Goal: Information Seeking & Learning: Find specific fact

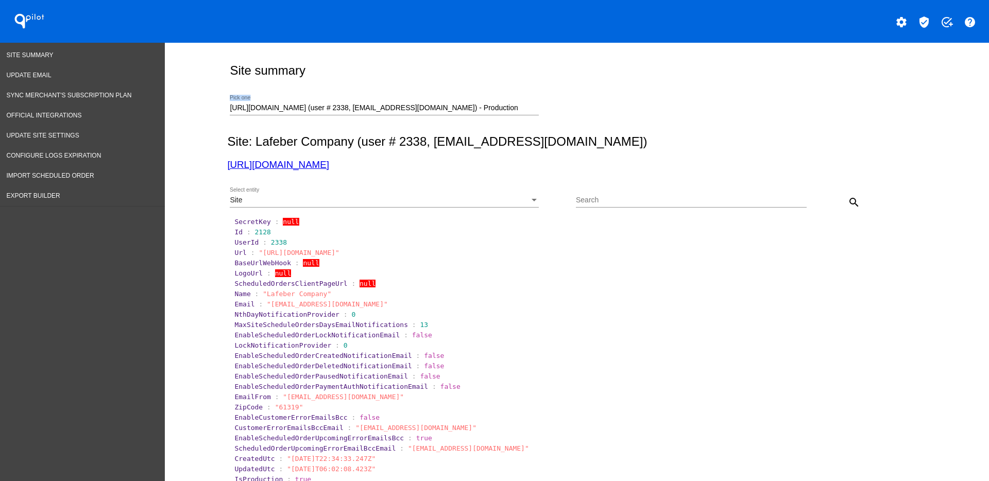
drag, startPoint x: 486, startPoint y: 113, endPoint x: 226, endPoint y: 123, distance: 259.9
click at [230, 123] on div "[URL][DOMAIN_NAME] (user # 2338, [EMAIL_ADDRESS][DOMAIN_NAME]) - Production Pic…" at bounding box center [384, 109] width 309 height 29
drag, startPoint x: 509, startPoint y: 107, endPoint x: 170, endPoint y: 104, distance: 339.6
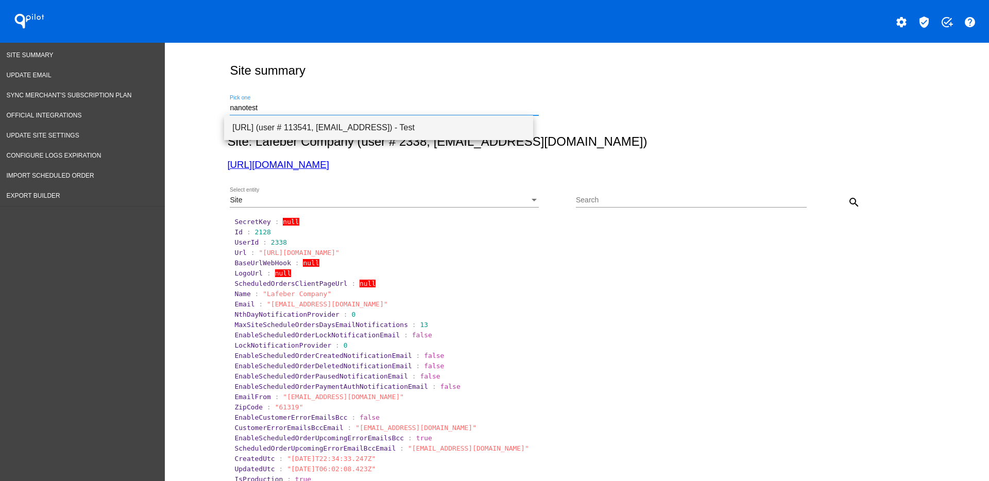
click at [302, 126] on span "[URL] (user # 113541, [EMAIL_ADDRESS]) - Test" at bounding box center [378, 127] width 293 height 25
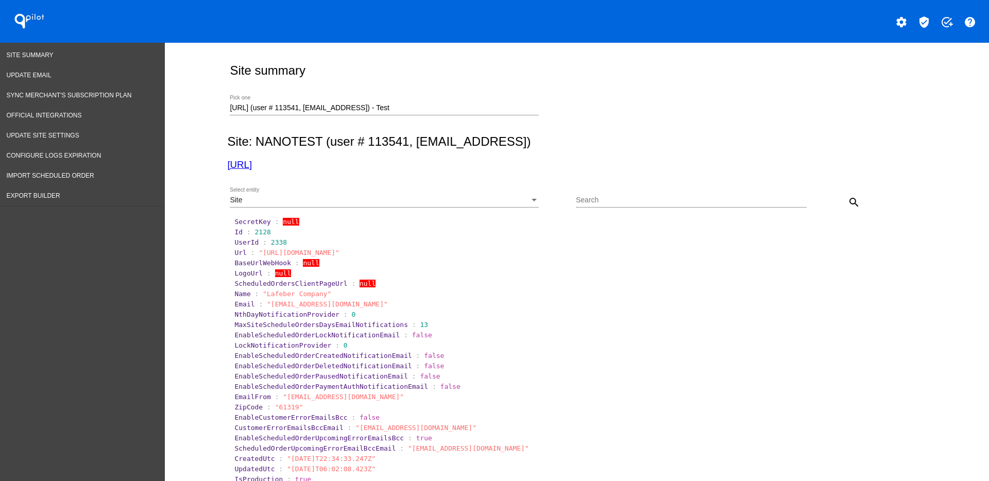
drag, startPoint x: 864, startPoint y: 205, endPoint x: 862, endPoint y: 210, distance: 5.8
click at [862, 209] on div "Site Select entity Search search" at bounding box center [574, 198] width 695 height 37
click at [856, 206] on button "search" at bounding box center [854, 202] width 21 height 21
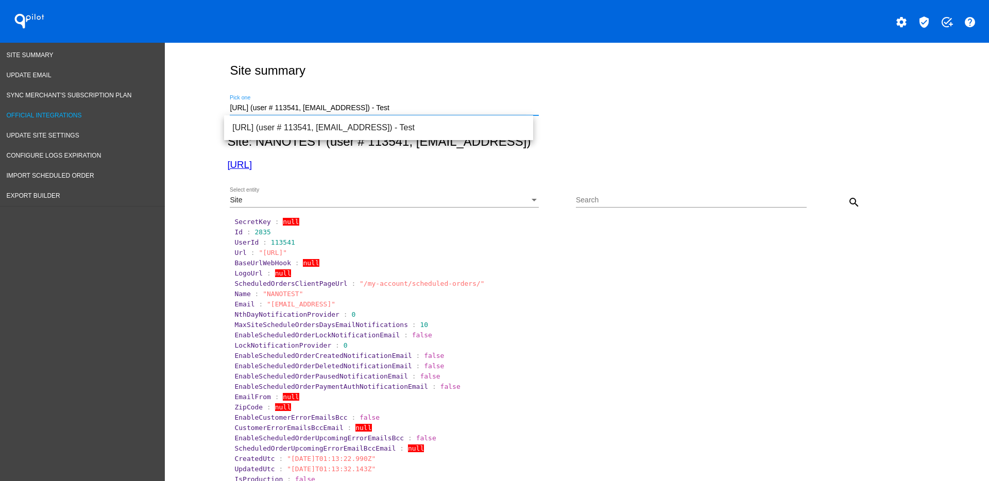
drag, startPoint x: 458, startPoint y: 106, endPoint x: 134, endPoint y: 110, distance: 323.6
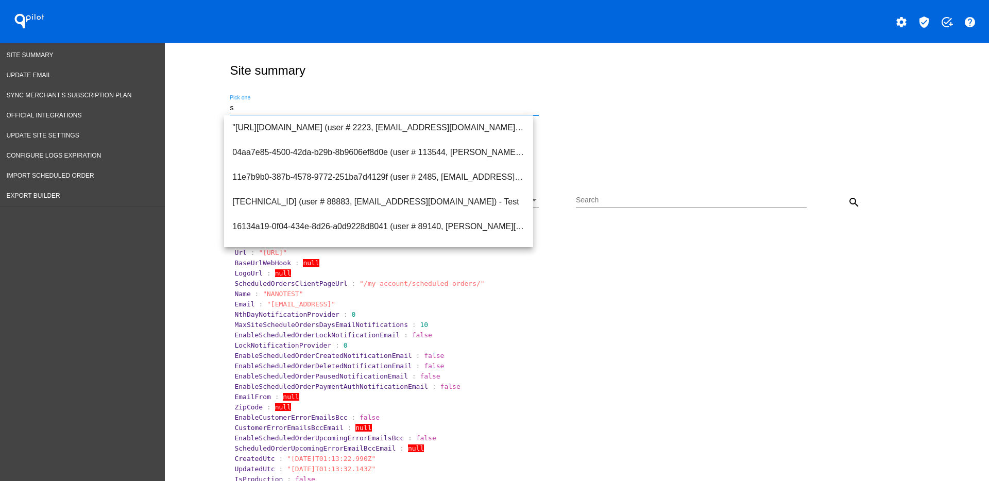
click at [725, 71] on div "Site summary" at bounding box center [574, 70] width 695 height 35
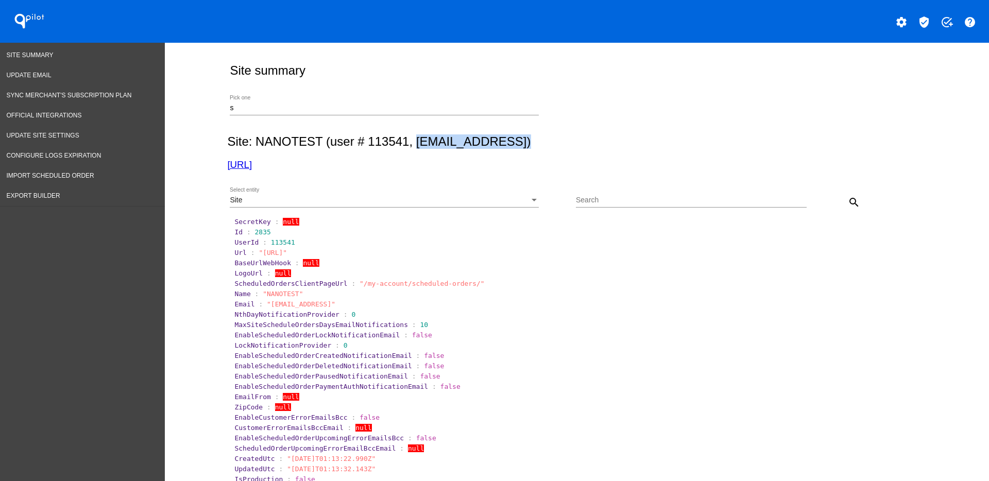
drag, startPoint x: 409, startPoint y: 140, endPoint x: 503, endPoint y: 146, distance: 94.5
click at [503, 146] on h2 "Site: NANOTEST (user # 113541, [EMAIL_ADDRESS])" at bounding box center [574, 141] width 695 height 14
copy h2 "[EMAIL_ADDRESS]"
drag, startPoint x: 263, startPoint y: 302, endPoint x: 352, endPoint y: 309, distance: 89.4
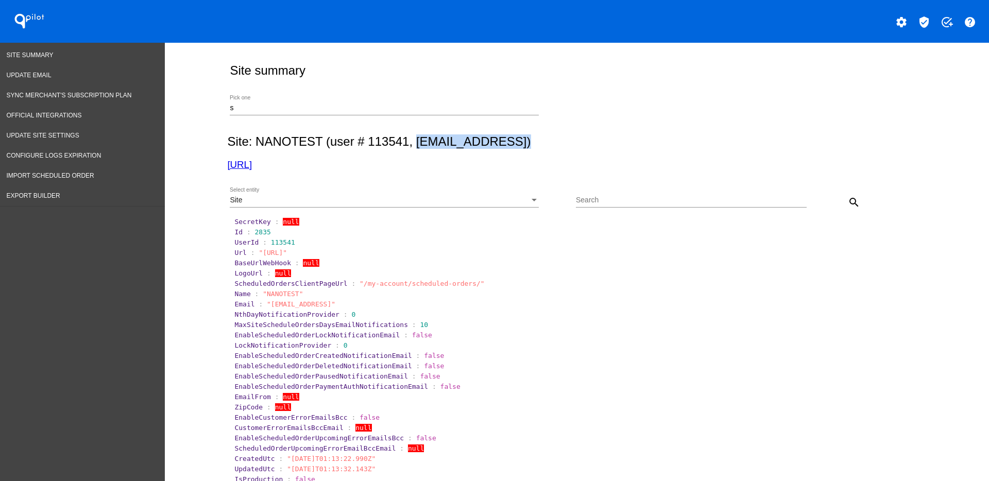
copy span "[EMAIL_ADDRESS]"
drag, startPoint x: 279, startPoint y: 169, endPoint x: 308, endPoint y: 176, distance: 29.2
click at [252, 161] on link "[URL]" at bounding box center [239, 164] width 25 height 11
click at [333, 204] on div "Site" at bounding box center [380, 200] width 300 height 8
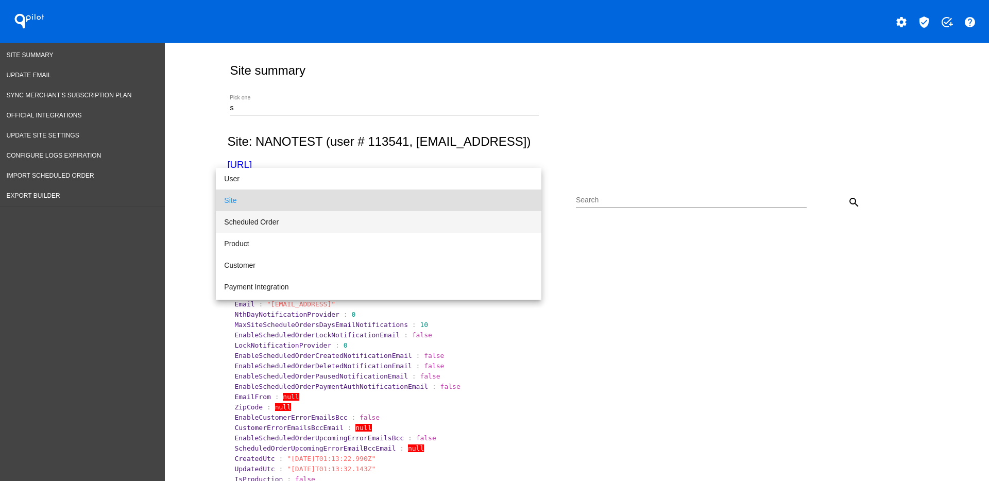
click at [317, 226] on span "Scheduled Order" at bounding box center [378, 222] width 309 height 22
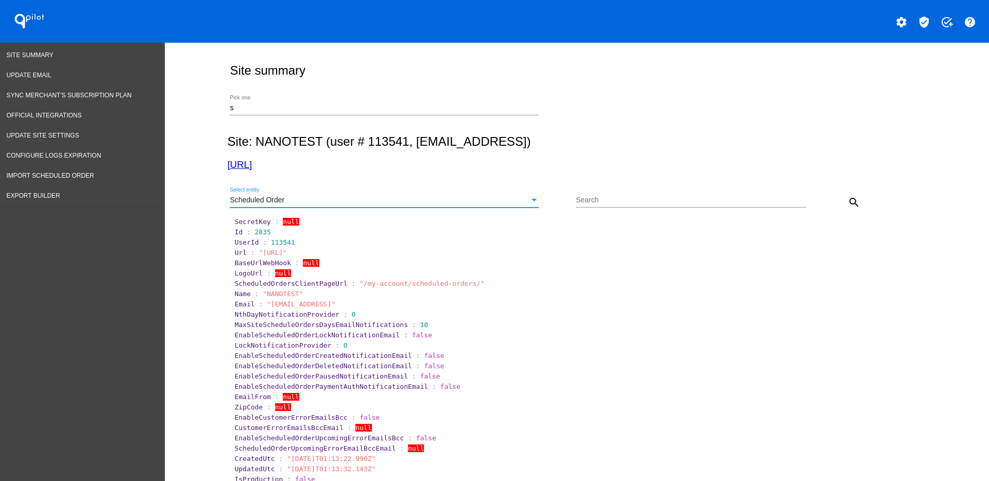
click at [850, 203] on mat-icon "search" at bounding box center [854, 202] width 12 height 12
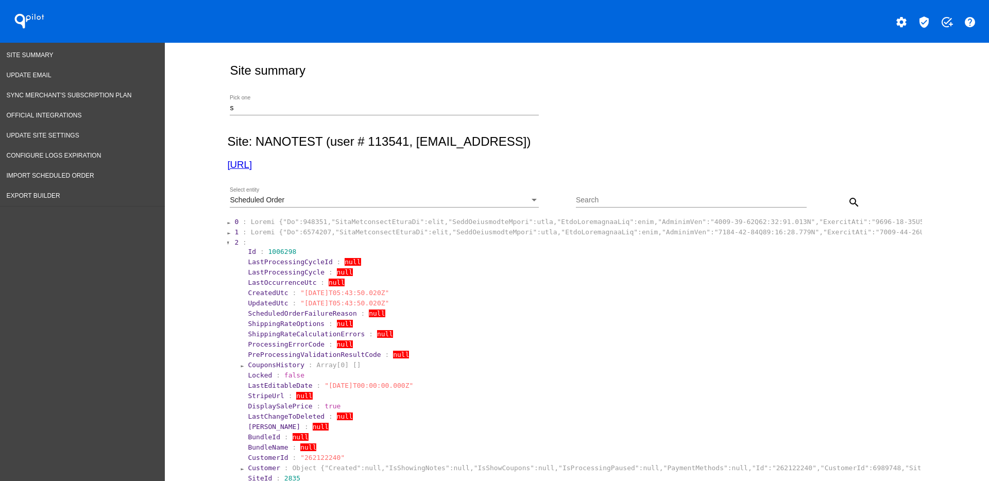
click at [412, 107] on input "s" at bounding box center [384, 108] width 309 height 8
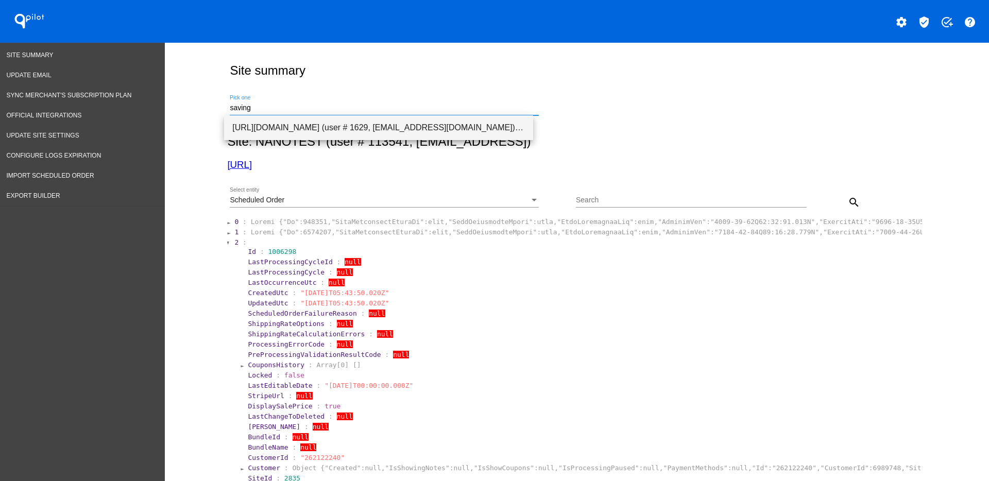
click at [411, 121] on span "[URL][DOMAIN_NAME] (user # 1629, [EMAIL_ADDRESS][DOMAIN_NAME]) - Production" at bounding box center [378, 127] width 293 height 25
type input "[URL][DOMAIN_NAME] (user # 1629, [EMAIL_ADDRESS][DOMAIN_NAME]) - Production"
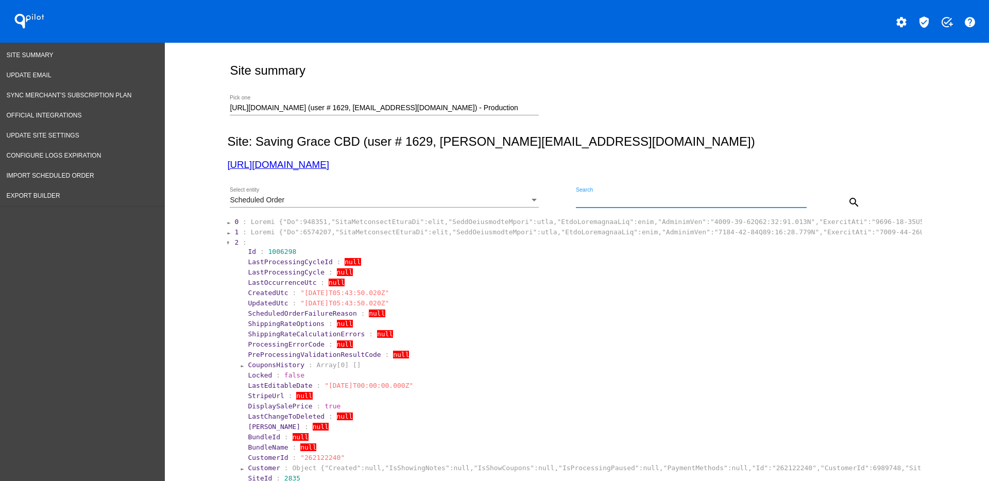
drag, startPoint x: 647, startPoint y: 199, endPoint x: 641, endPoint y: 199, distance: 5.7
click at [647, 199] on input "Search" at bounding box center [691, 200] width 231 height 8
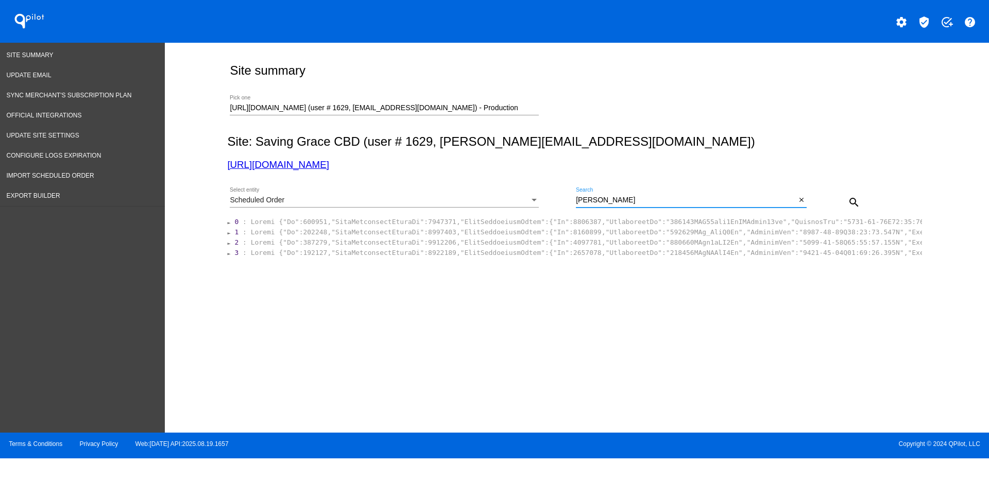
drag, startPoint x: 633, startPoint y: 198, endPoint x: 544, endPoint y: 199, distance: 88.6
click at [544, 199] on div "Scheduled Order Select entity [PERSON_NAME] Search close search" at bounding box center [574, 198] width 695 height 37
paste input "959293"
click at [848, 204] on button "search" at bounding box center [854, 202] width 21 height 21
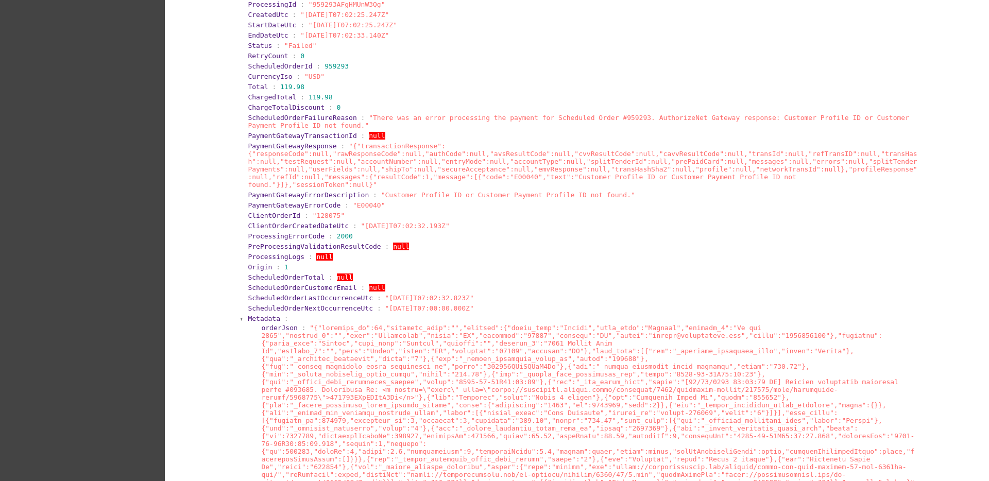
scroll to position [129, 0]
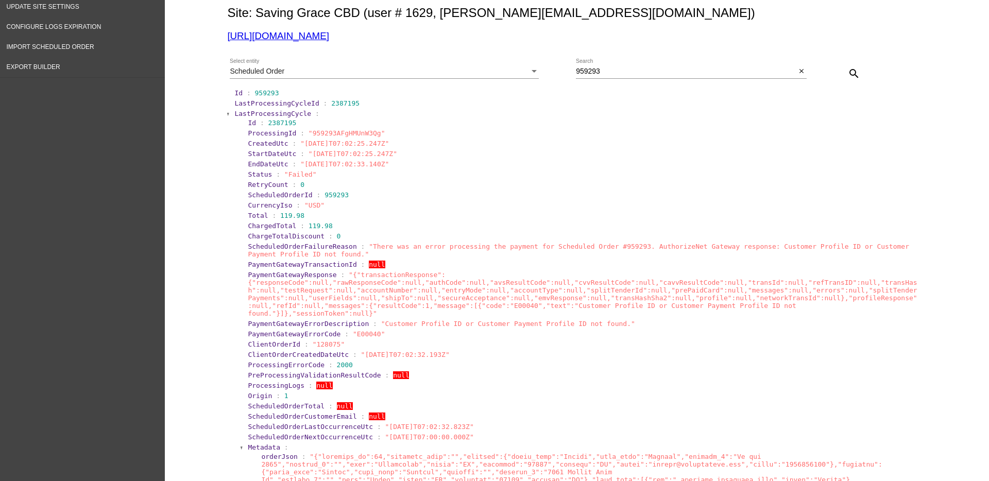
click at [254, 114] on span "LastProcessingCycle" at bounding box center [272, 114] width 77 height 8
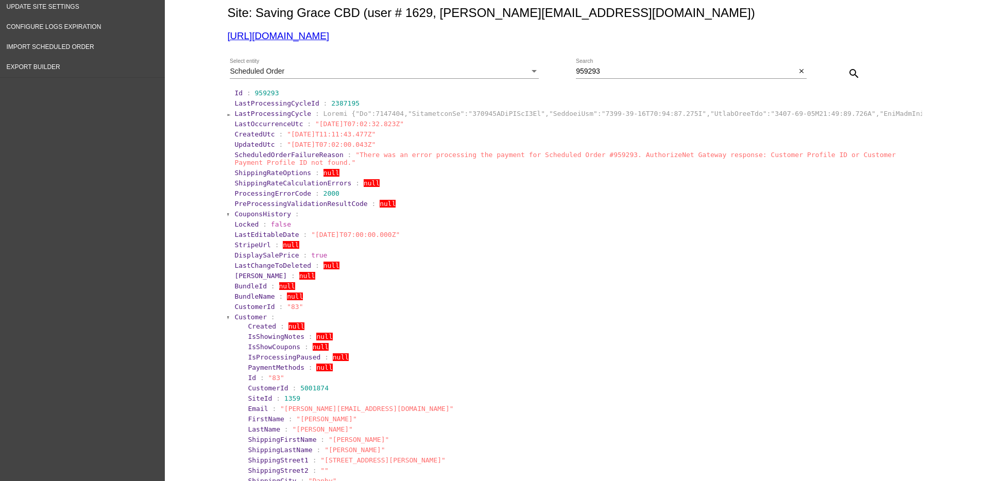
scroll to position [258, 0]
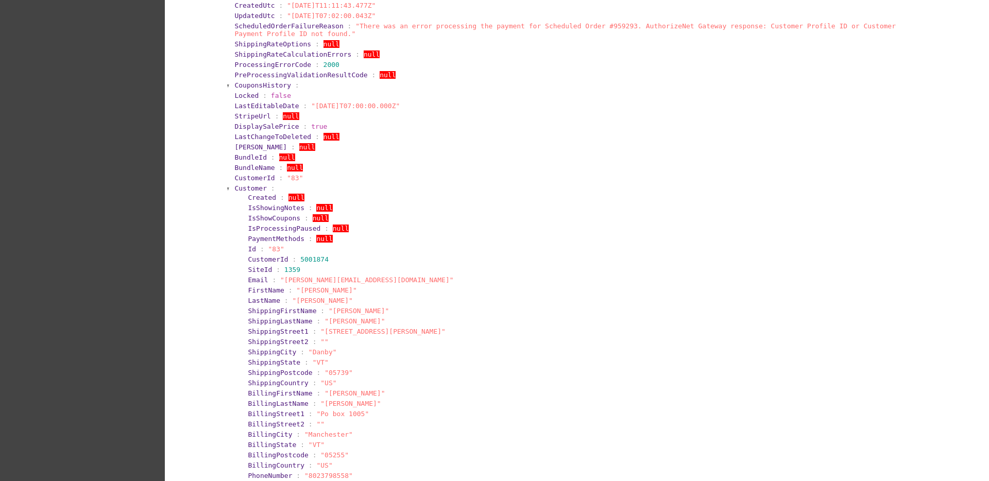
click at [237, 190] on span "Customer" at bounding box center [250, 188] width 32 height 8
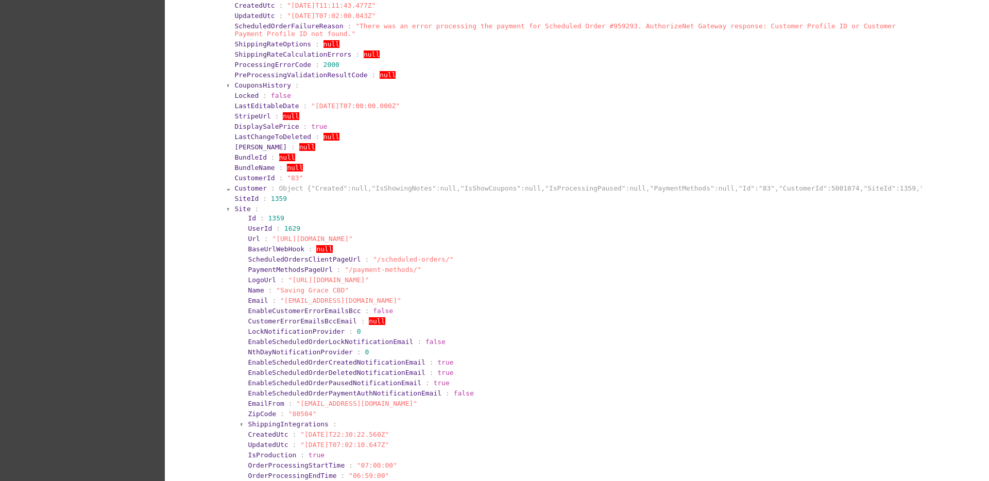
click at [240, 192] on section "Customer : Object {"Created":null,"IsShowingNotes":null,"IsShowCoupons":null,"I…" at bounding box center [577, 188] width 688 height 10
click at [241, 191] on span "Customer" at bounding box center [250, 188] width 32 height 8
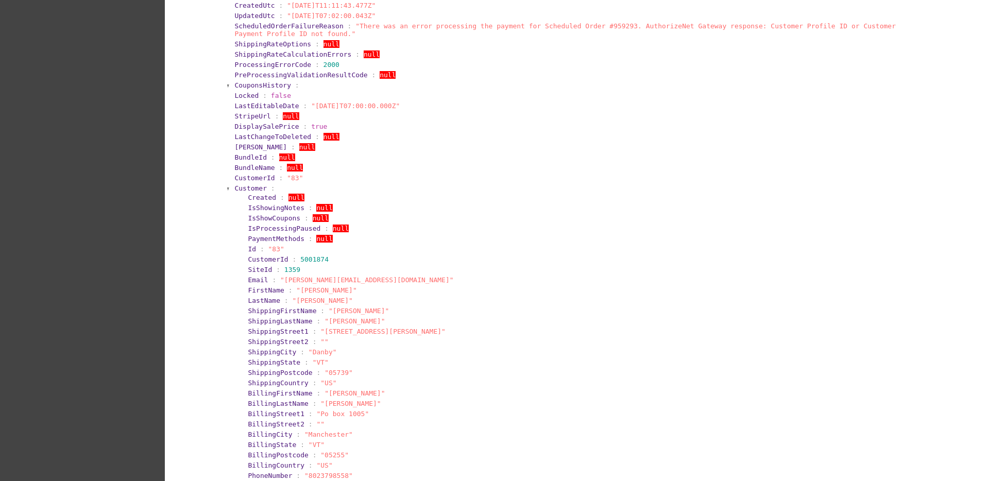
click at [241, 191] on span "Customer" at bounding box center [250, 188] width 32 height 8
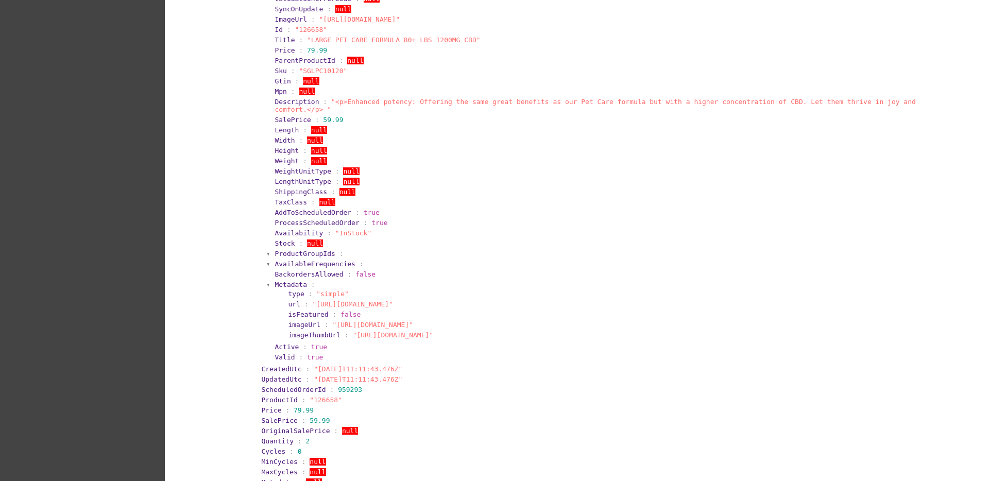
scroll to position [2783, 0]
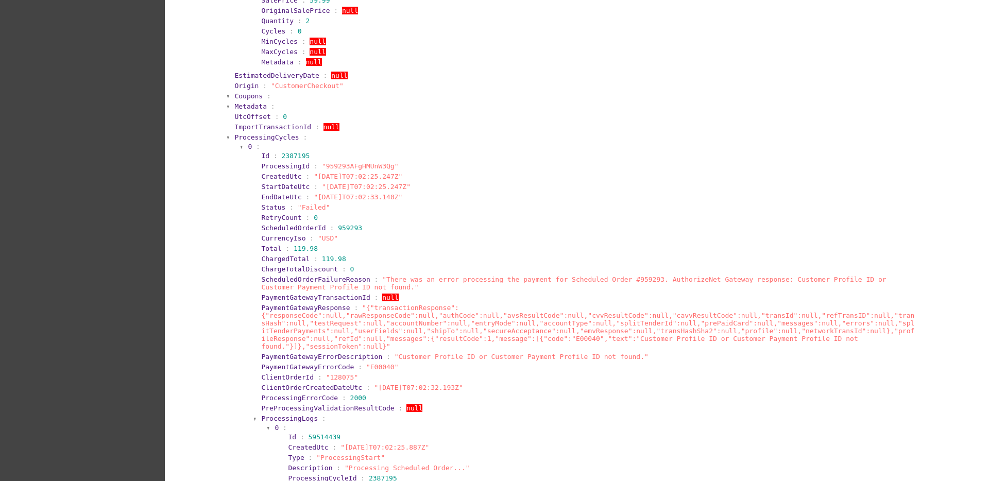
click at [272, 133] on span "ProcessingCycles" at bounding box center [266, 137] width 64 height 8
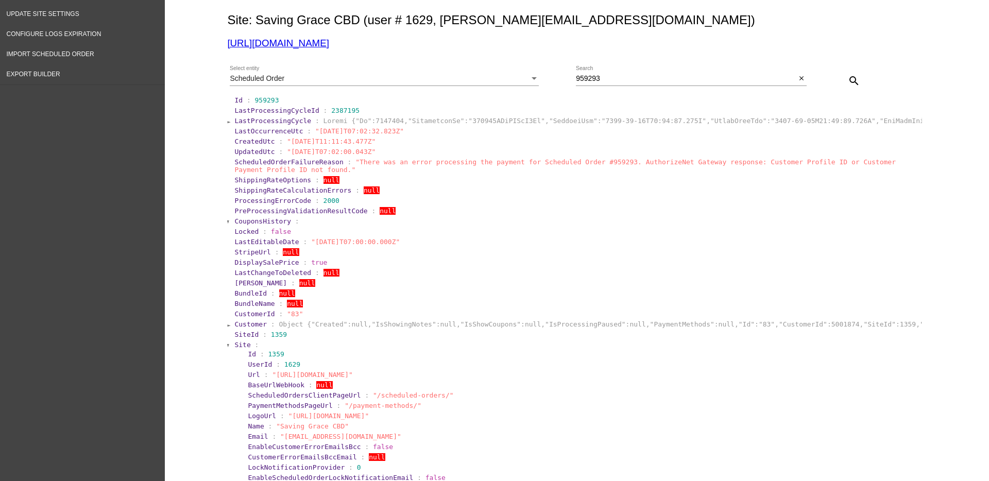
scroll to position [0, 0]
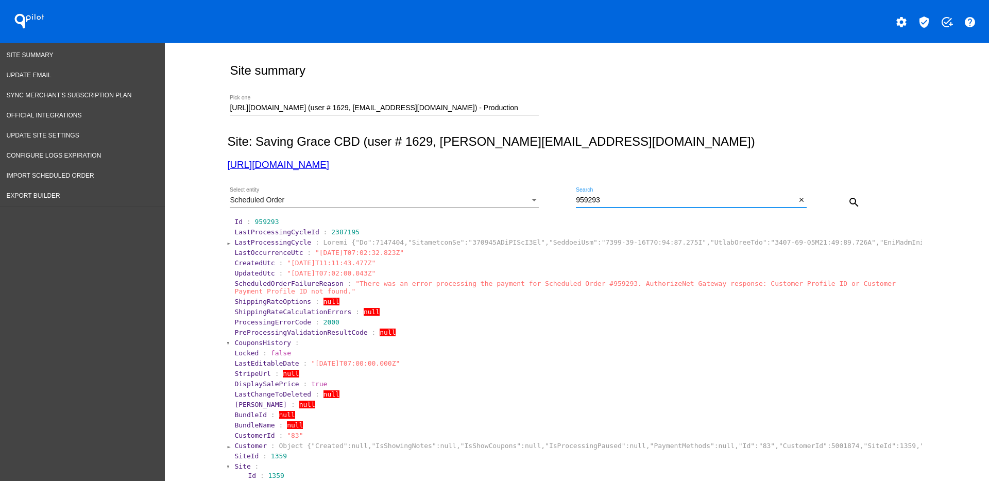
drag, startPoint x: 610, startPoint y: 199, endPoint x: 520, endPoint y: 199, distance: 89.7
click at [520, 199] on div "Scheduled Order Select entity 959293 Search close search" at bounding box center [574, 198] width 695 height 37
paste input "65992,"
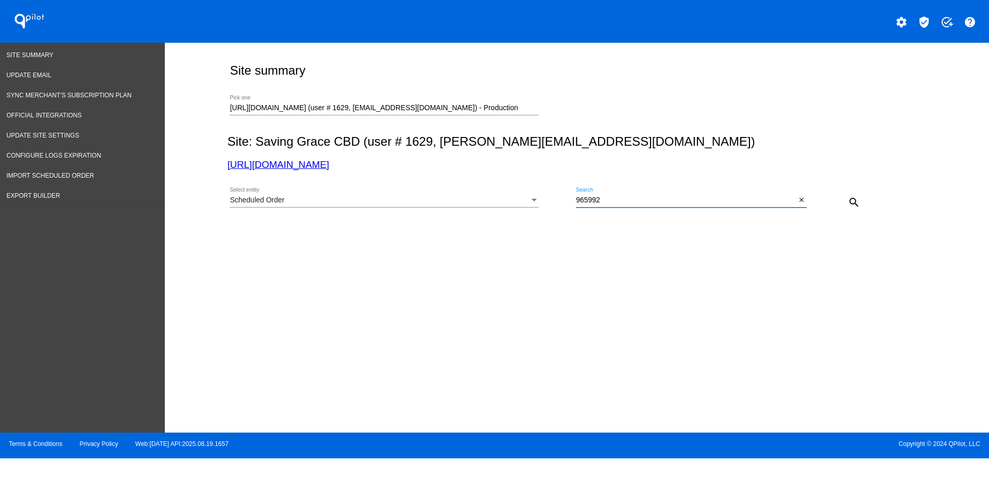
drag, startPoint x: 625, startPoint y: 201, endPoint x: 568, endPoint y: 199, distance: 56.7
click at [568, 199] on div "Scheduled Order Select entity 965992 Search close search" at bounding box center [574, 198] width 695 height 37
click at [518, 196] on div "Scheduled Order" at bounding box center [380, 200] width 300 height 8
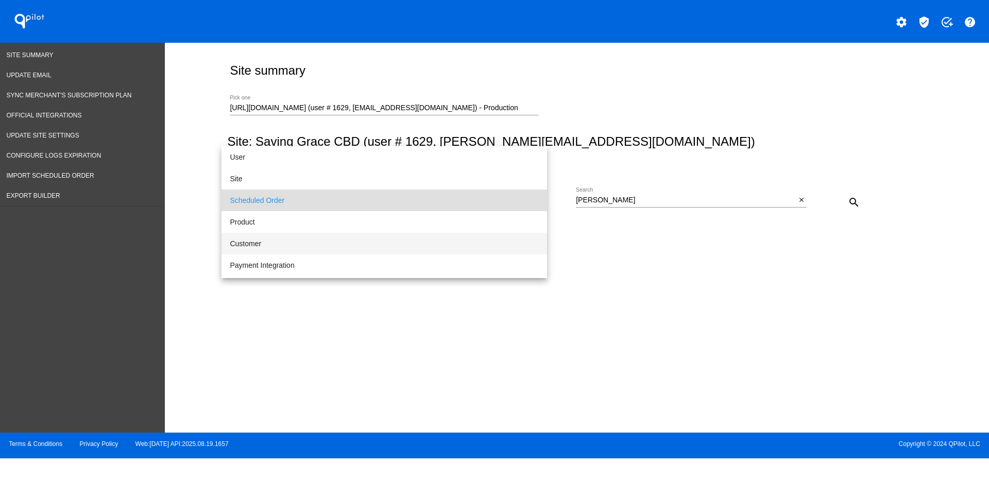
click at [423, 245] on span "Customer" at bounding box center [384, 244] width 309 height 22
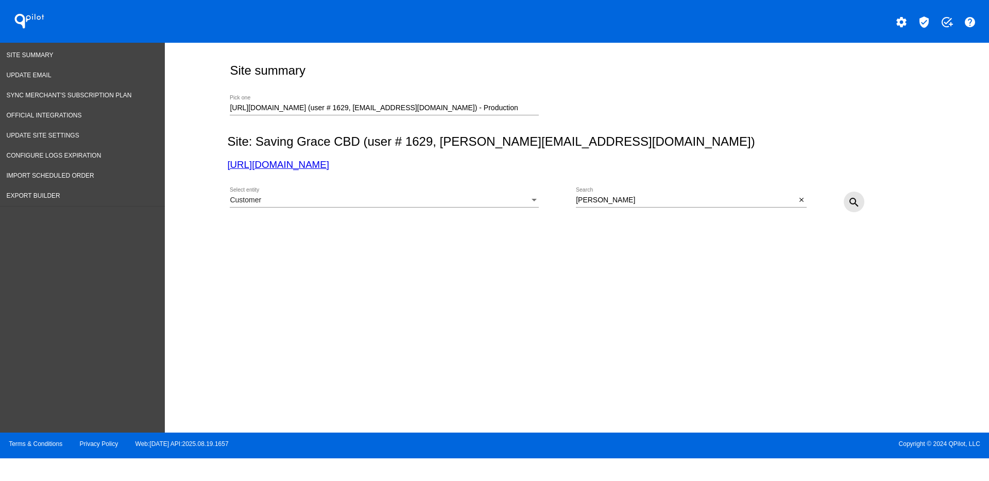
click at [849, 201] on mat-icon "search" at bounding box center [854, 202] width 12 height 12
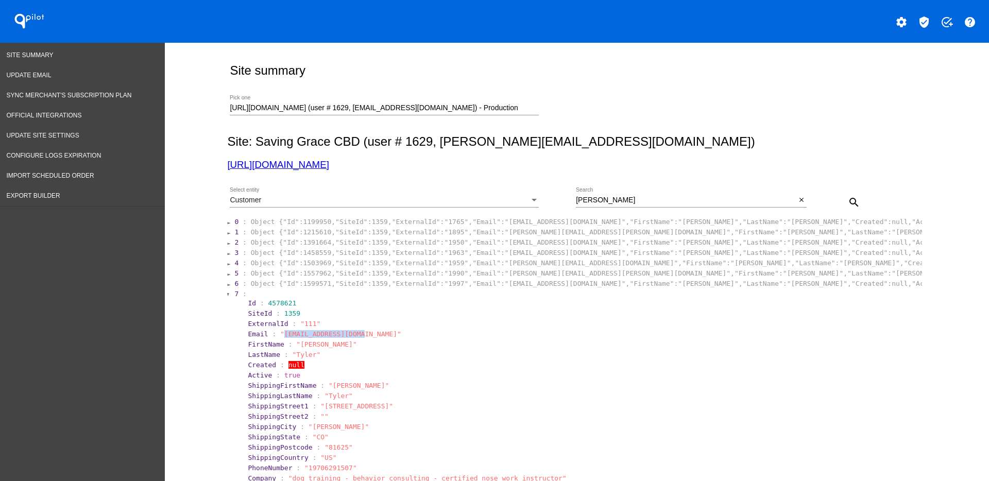
drag, startPoint x: 276, startPoint y: 337, endPoint x: 348, endPoint y: 336, distance: 71.6
click at [348, 336] on span ""[EMAIL_ADDRESS][DOMAIN_NAME]"" at bounding box center [340, 334] width 121 height 8
copy span "[EMAIL_ADDRESS][DOMAIN_NAME]"
drag, startPoint x: 590, startPoint y: 199, endPoint x: 541, endPoint y: 194, distance: 49.3
click at [541, 194] on div "Customer Select entity [PERSON_NAME] Search close search" at bounding box center [574, 198] width 695 height 37
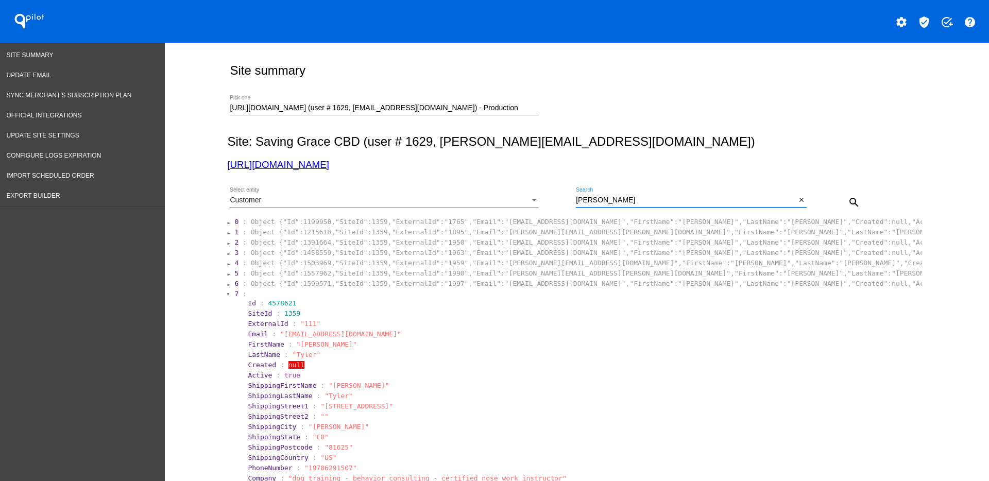
paste input "[EMAIL_ADDRESS][DOMAIN_NAME]"
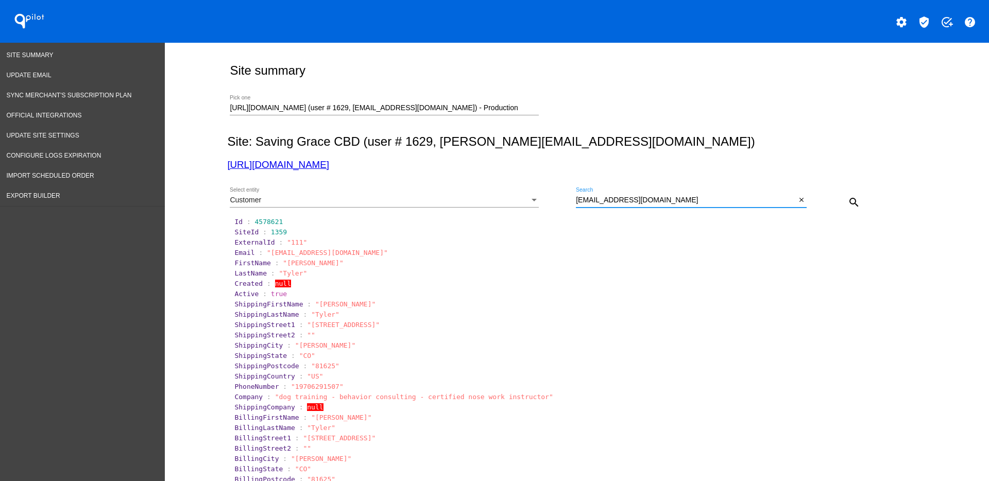
type input "[EMAIL_ADDRESS][DOMAIN_NAME]"
click at [398, 206] on div "Customer Select entity" at bounding box center [384, 198] width 309 height 20
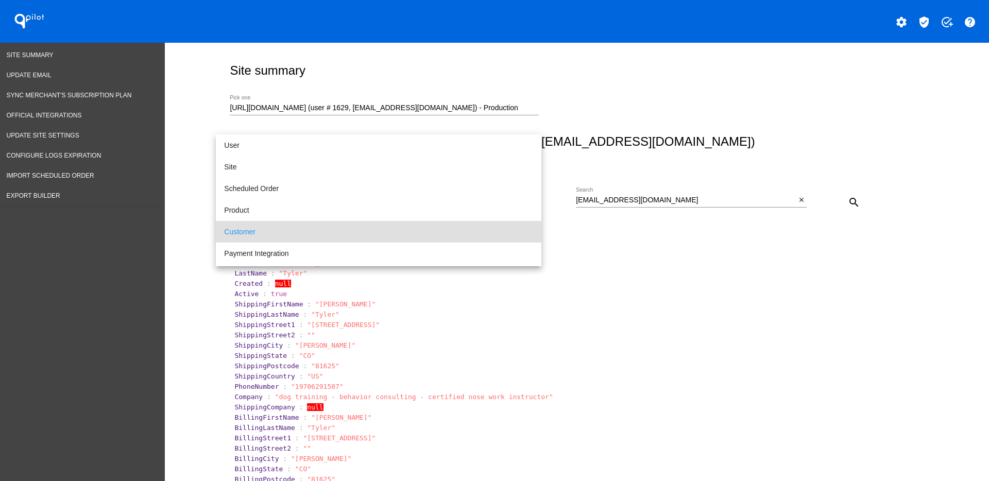
scroll to position [31, 0]
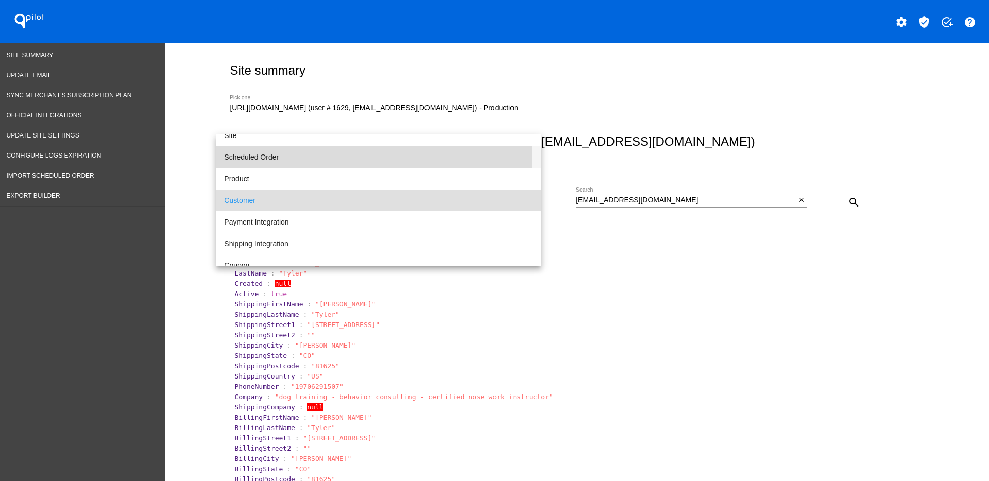
click at [347, 160] on span "Scheduled Order" at bounding box center [378, 157] width 309 height 22
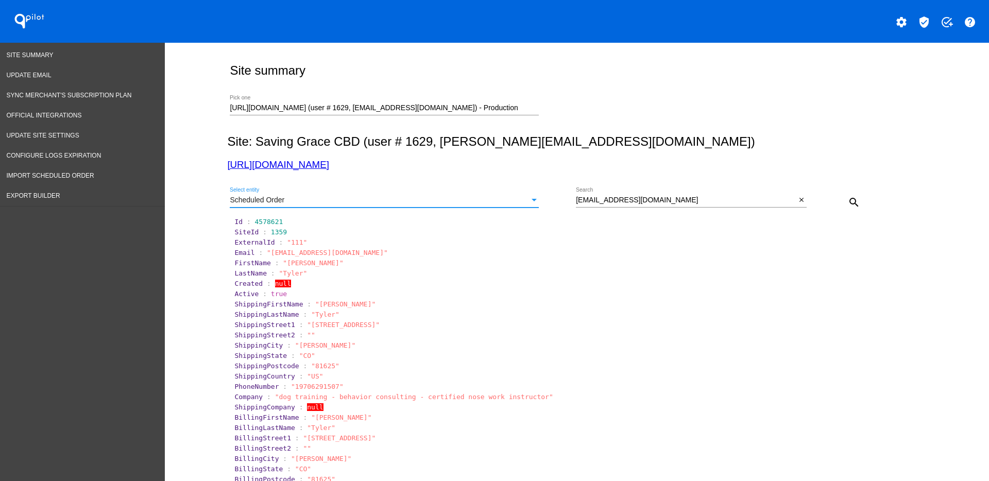
click at [848, 207] on mat-icon "search" at bounding box center [854, 202] width 12 height 12
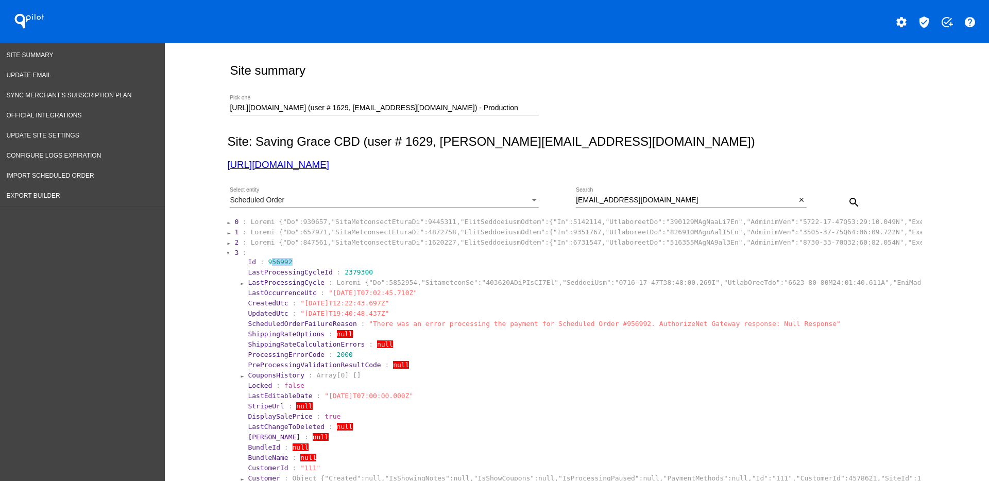
drag, startPoint x: 264, startPoint y: 262, endPoint x: 287, endPoint y: 265, distance: 23.5
click at [287, 265] on section "Id : 956992" at bounding box center [583, 262] width 671 height 8
click at [262, 268] on span "LastProcessingCycleId" at bounding box center [290, 272] width 85 height 8
drag, startPoint x: 258, startPoint y: 262, endPoint x: 291, endPoint y: 266, distance: 33.2
click at [291, 266] on section "Id : 956992" at bounding box center [584, 262] width 674 height 10
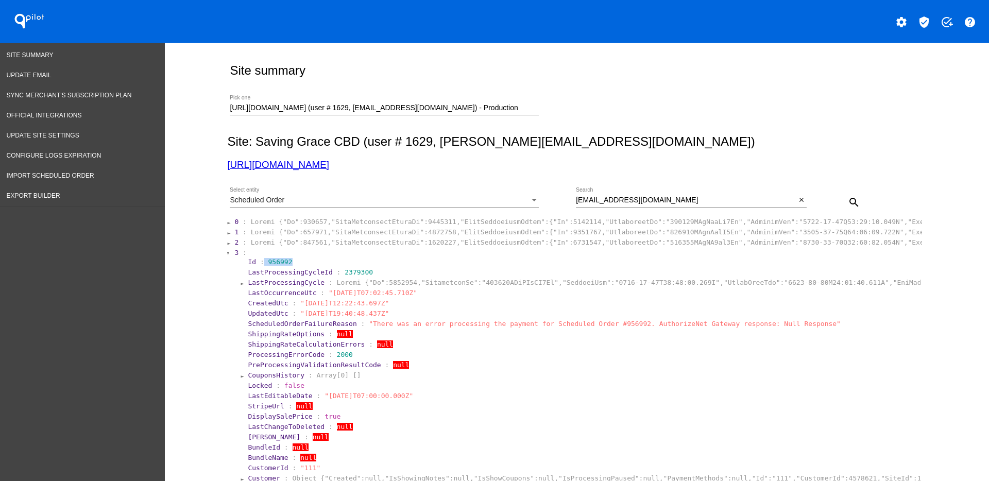
copy section "956992"
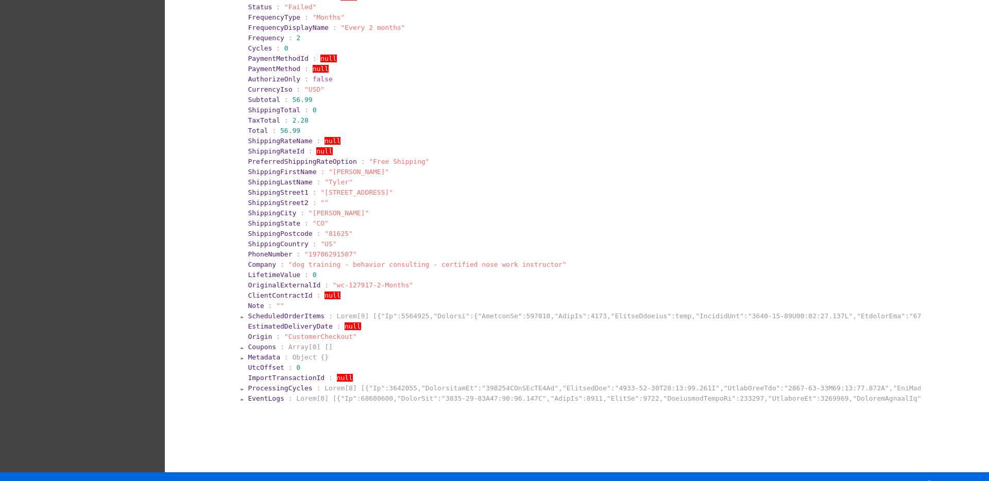
scroll to position [550, 0]
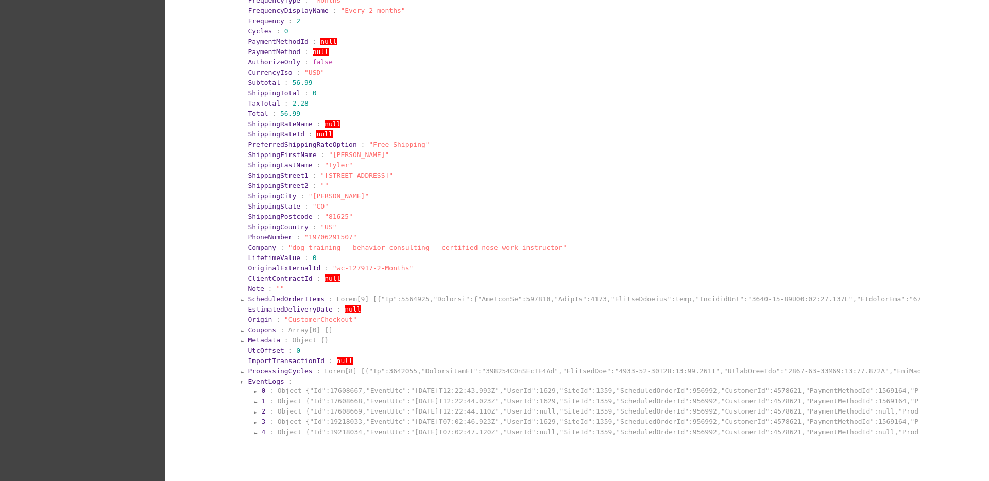
scroll to position [602, 0]
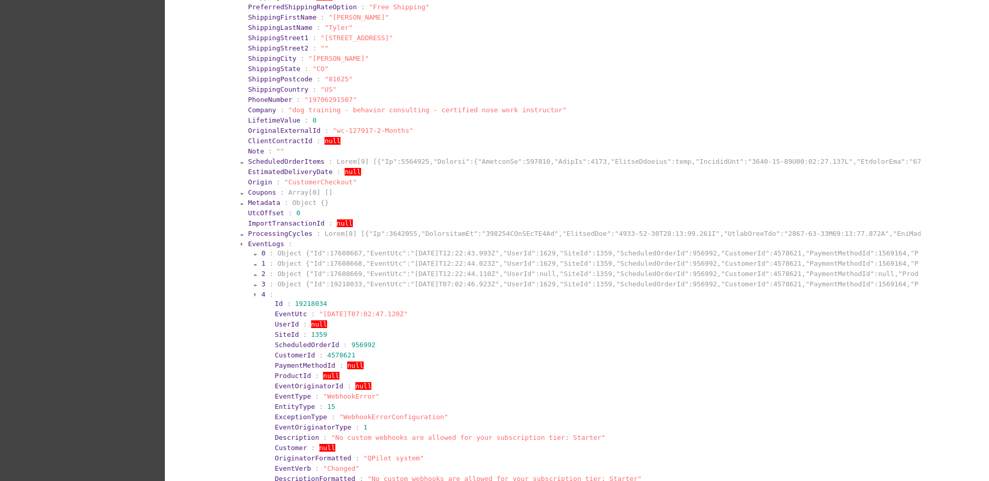
scroll to position [788, 0]
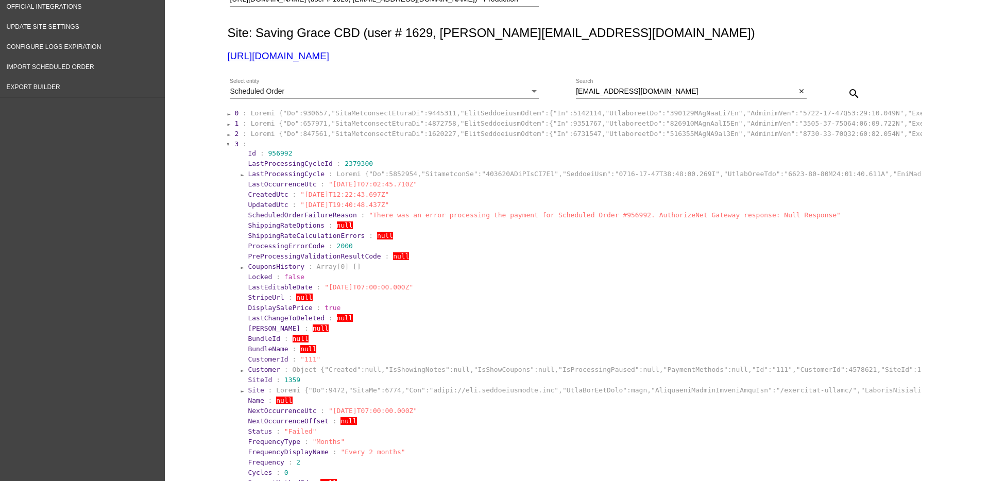
scroll to position [0, 0]
